Goal: Navigation & Orientation: Find specific page/section

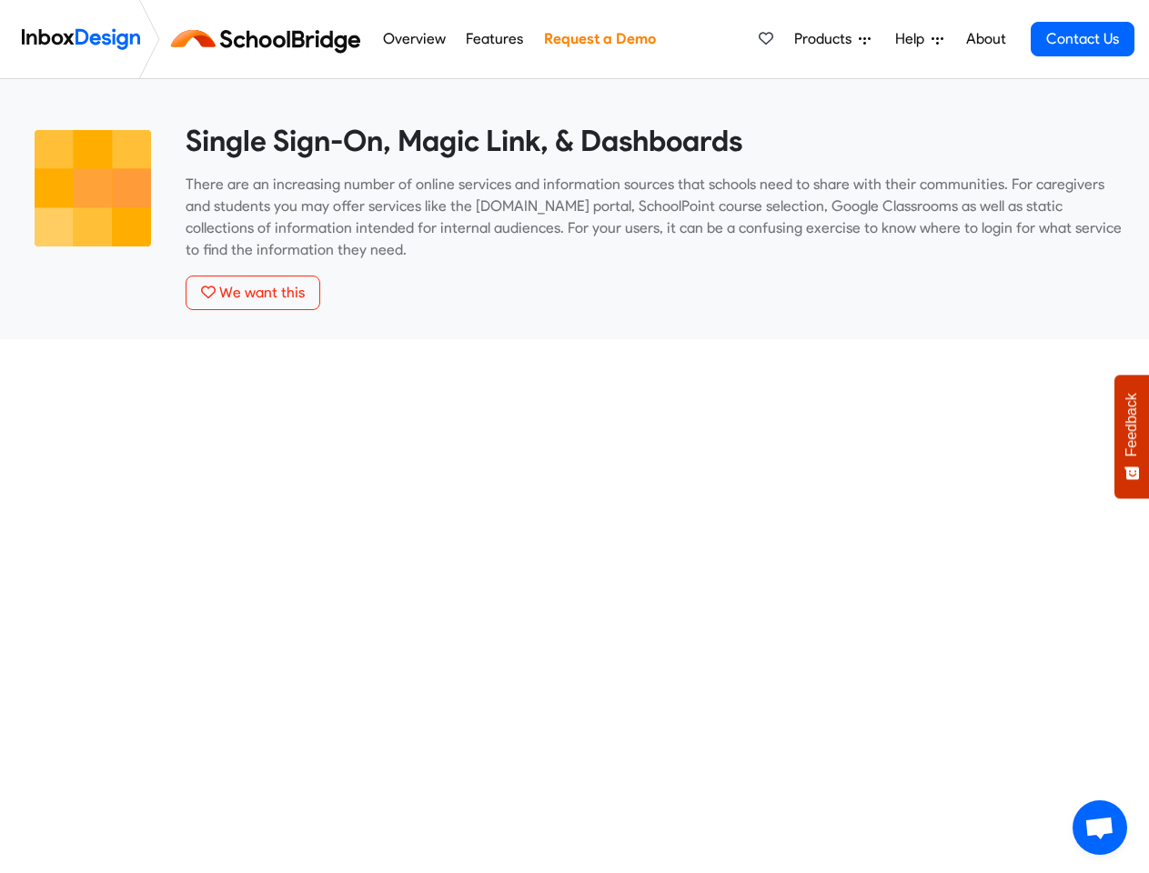
click at [833, 39] on span "Products" at bounding box center [826, 39] width 65 height 22
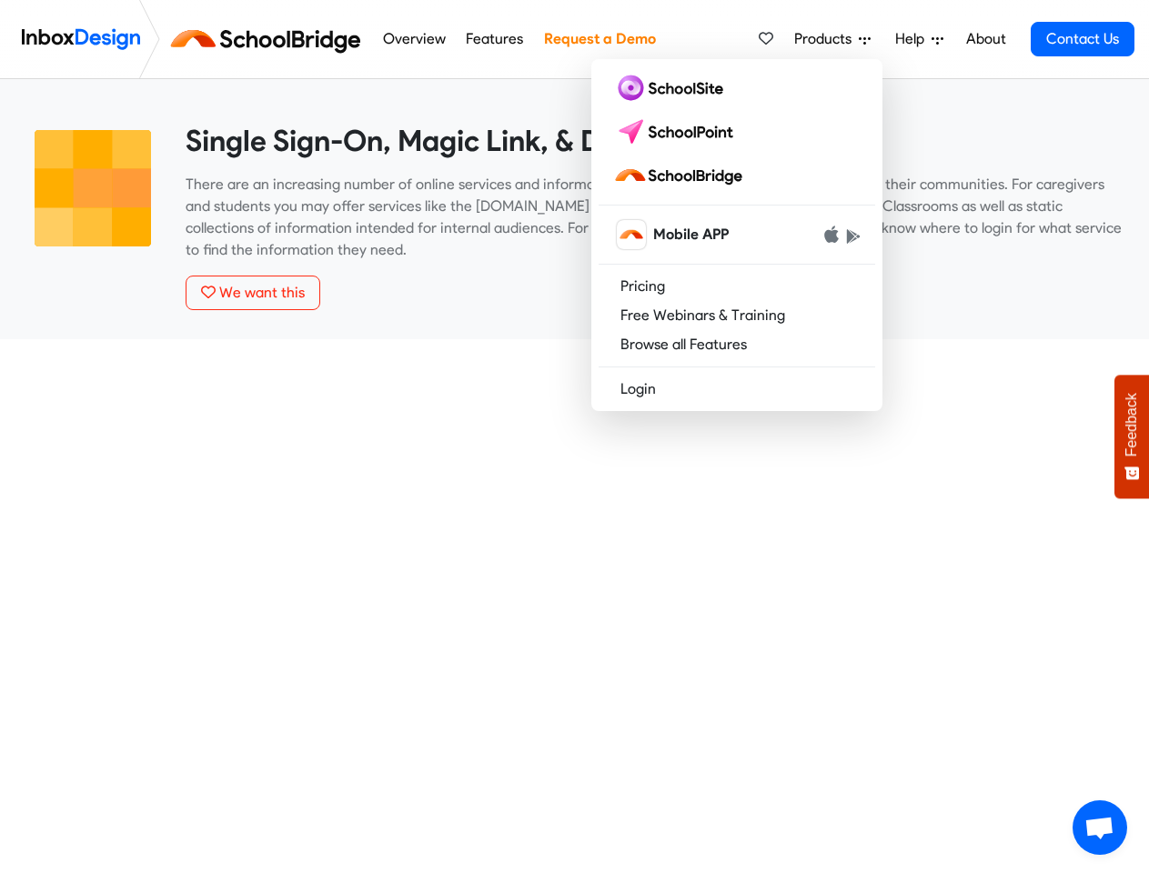
click at [921, 39] on span "Help" at bounding box center [913, 39] width 36 height 22
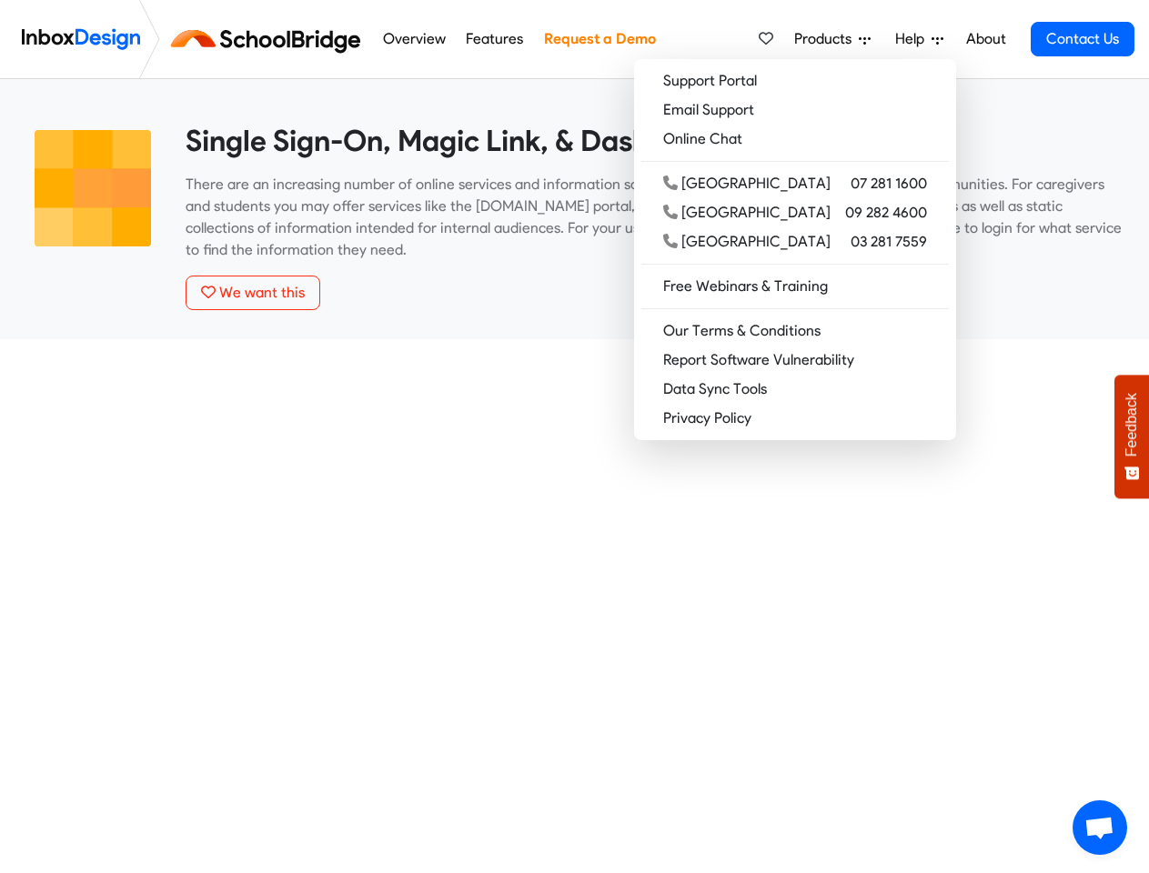
click at [1132, 437] on span "Feedback" at bounding box center [1131, 425] width 16 height 64
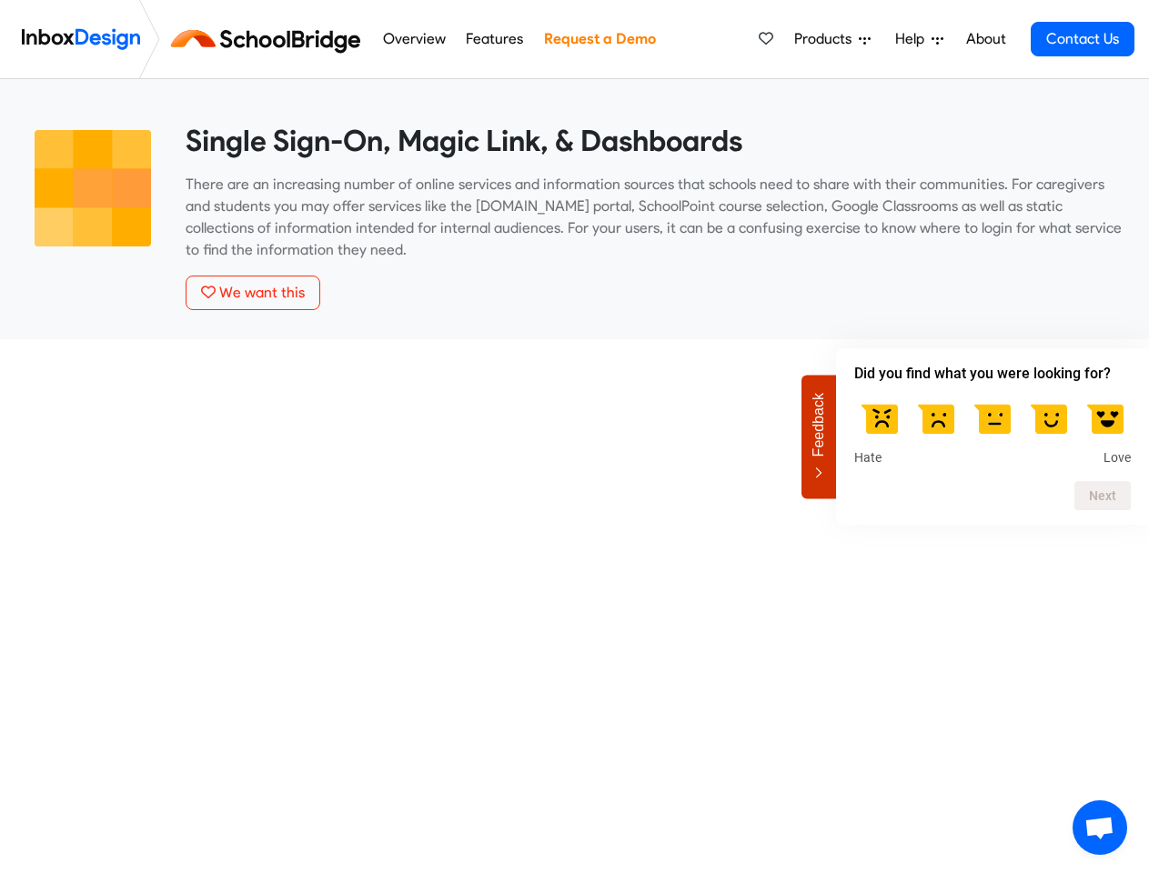
click at [1100, 828] on span "Open chat" at bounding box center [1099, 829] width 30 height 25
